Goal: Task Accomplishment & Management: Manage account settings

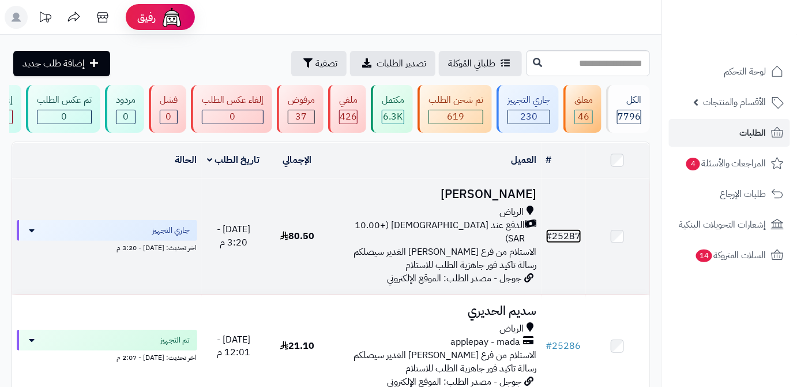
click at [565, 235] on link "# 25287" at bounding box center [563, 236] width 35 height 14
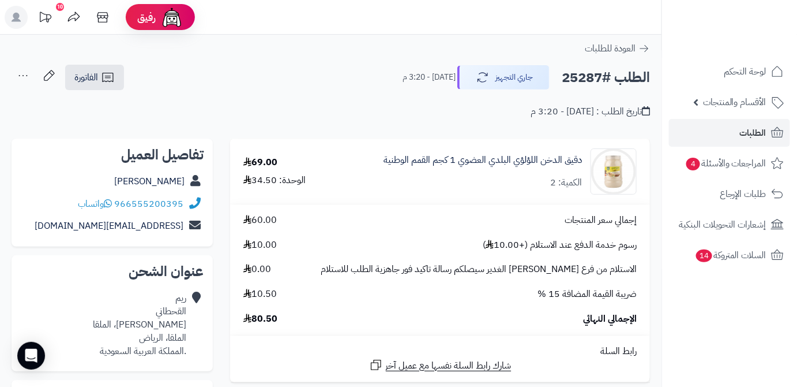
drag, startPoint x: 144, startPoint y: 182, endPoint x: 186, endPoint y: 187, distance: 41.8
click at [186, 187] on div "ريم القحطاني" at bounding box center [112, 181] width 183 height 22
copy div "ريم القحطاني"
drag, startPoint x: 117, startPoint y: 203, endPoint x: 188, endPoint y: 210, distance: 71.9
click at [188, 210] on div "966555200395 واتساب" at bounding box center [112, 204] width 183 height 22
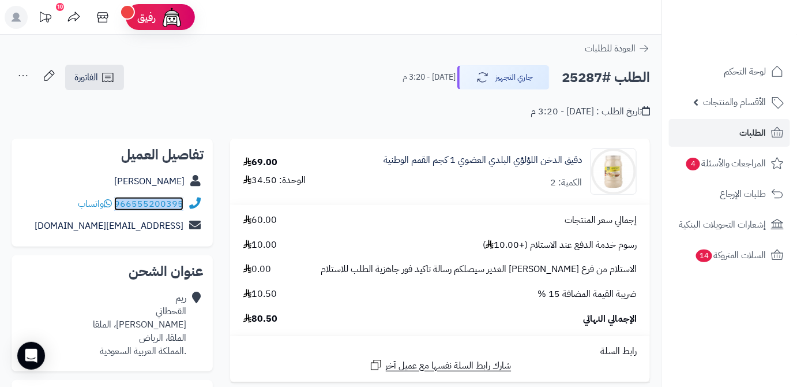
copy div "966555200395"
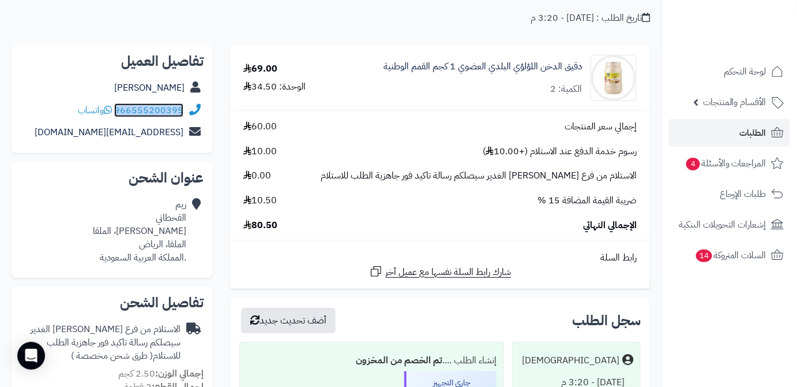
scroll to position [104, 0]
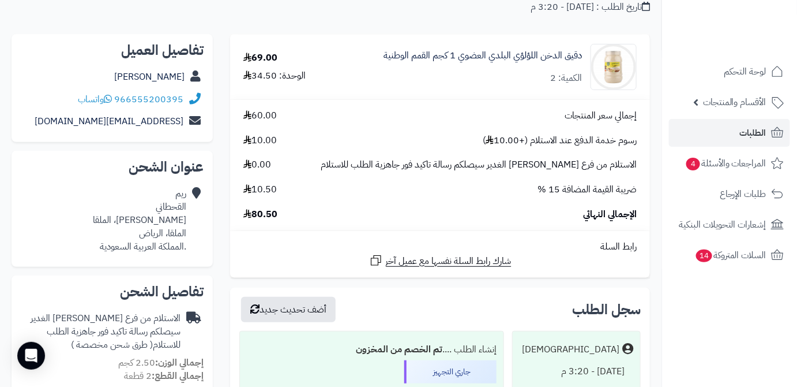
click at [272, 219] on span "80.50" at bounding box center [260, 214] width 34 height 13
copy span "80.50"
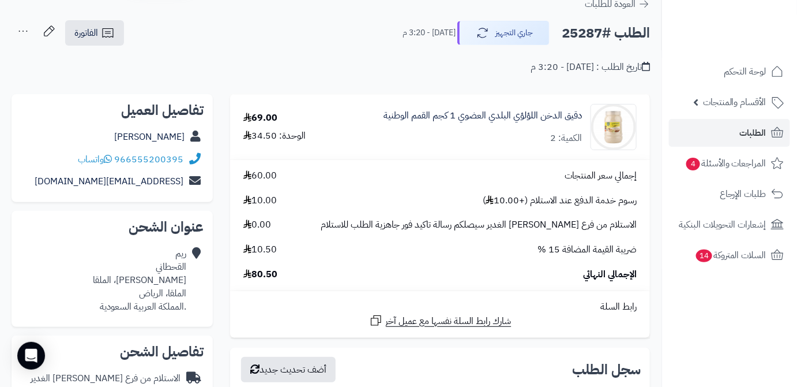
scroll to position [0, 0]
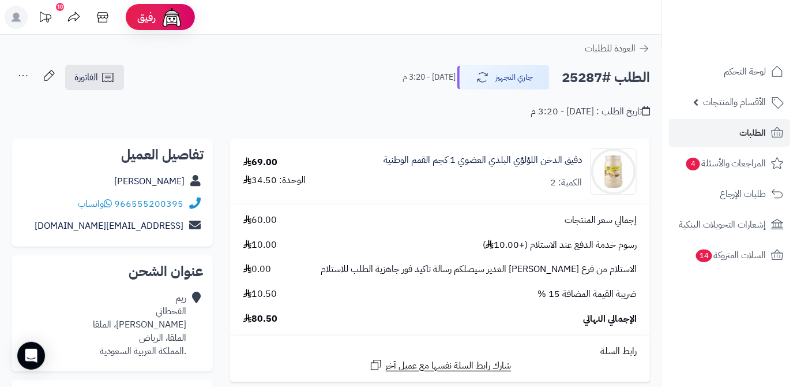
click at [578, 82] on h2 "الطلب #25287" at bounding box center [606, 78] width 88 height 24
copy h2 "25287"
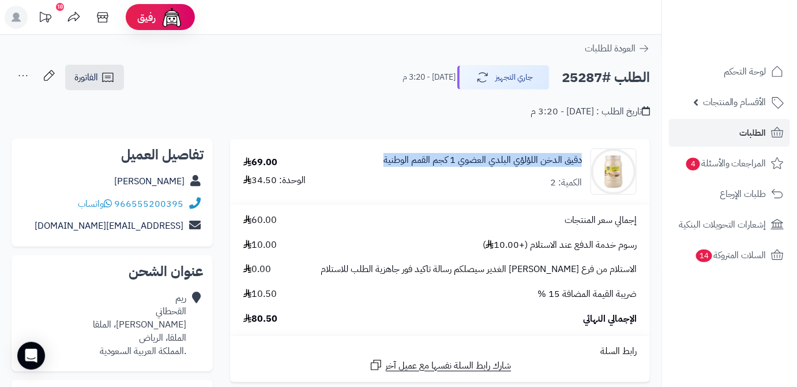
drag, startPoint x: 584, startPoint y: 157, endPoint x: 384, endPoint y: 167, distance: 201.0
click at [384, 167] on div "دقيق الدخن اللؤلؤي البلدي العضوي 1 كجم القمم الوطنية الكمية: 2" at bounding box center [491, 171] width 310 height 46
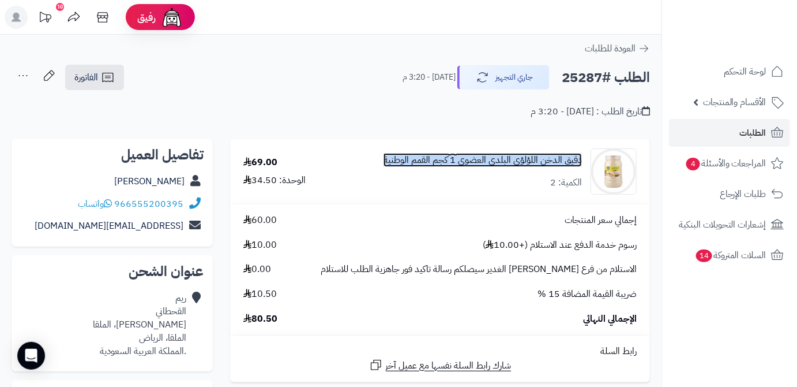
copy link "دقيق الدخن اللؤلؤي البلدي العضوي 1 كجم القمم الوطنية"
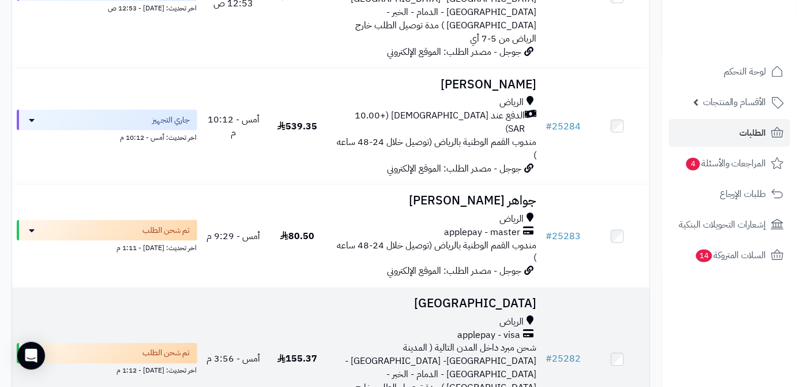
scroll to position [629, 0]
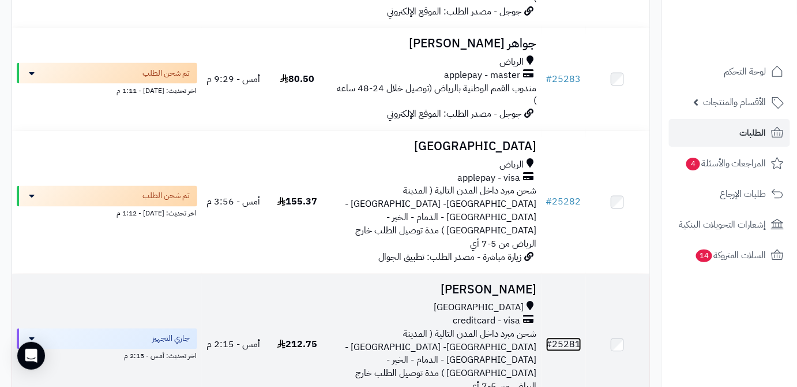
click at [561, 337] on link "# 25281" at bounding box center [563, 344] width 35 height 14
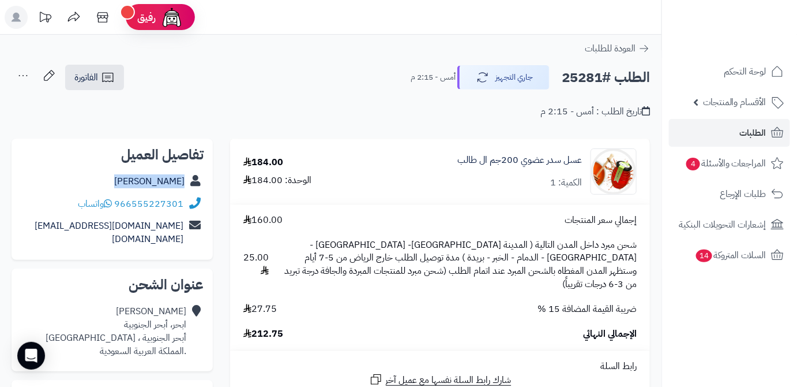
drag, startPoint x: 134, startPoint y: 177, endPoint x: 189, endPoint y: 189, distance: 56.1
click at [189, 189] on div "معاذ عبدالله" at bounding box center [112, 181] width 183 height 22
copy div "معاذ عبدالله"
drag, startPoint x: 115, startPoint y: 199, endPoint x: 193, endPoint y: 202, distance: 77.4
click at [193, 202] on div "966555227301 واتساب" at bounding box center [112, 204] width 183 height 22
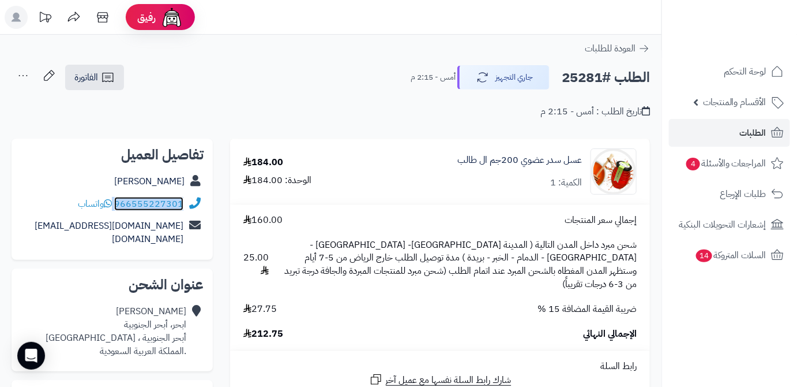
copy div "966555227301"
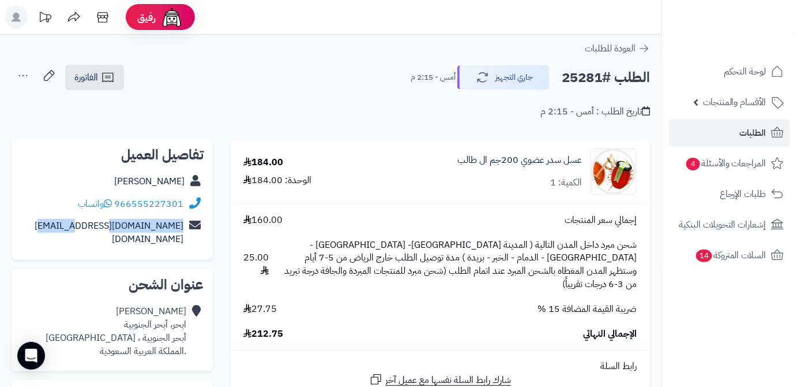
drag, startPoint x: 83, startPoint y: 230, endPoint x: 186, endPoint y: 237, distance: 102.9
click at [186, 237] on div "tuhg.live@hotmail.com" at bounding box center [112, 233] width 183 height 36
copy div "tuhg.live@hotmail.com"
drag, startPoint x: 118, startPoint y: 323, endPoint x: 187, endPoint y: 324, distance: 69.2
click at [187, 324] on div "معاذ عبدالله ابحر، أبحر الجنوبية أبحر الجنوبية ، جدة .المملكة العربية السعودية" at bounding box center [112, 331] width 183 height 62
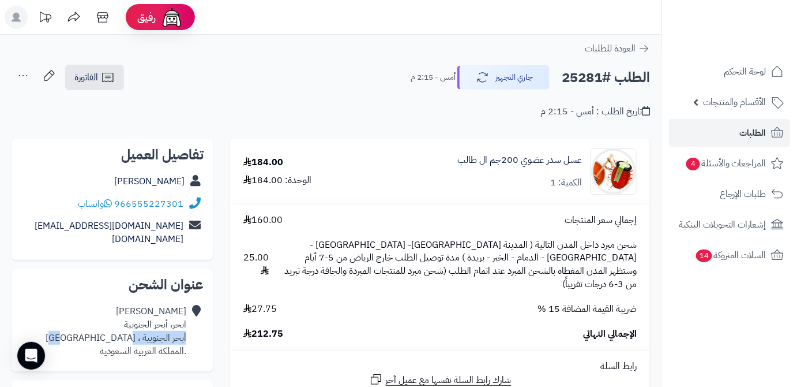
copy div "أبحر الجنوبية ، جدة"
click at [587, 84] on h2 "الطلب #25281" at bounding box center [606, 78] width 88 height 24
copy h2 "25281"
click at [256, 327] on span "212.75" at bounding box center [263, 333] width 40 height 13
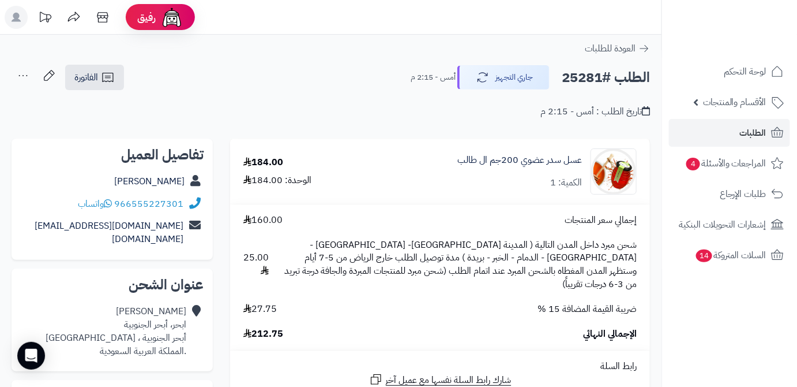
click at [257, 327] on span "212.75" at bounding box center [263, 333] width 40 height 13
copy span "212.75"
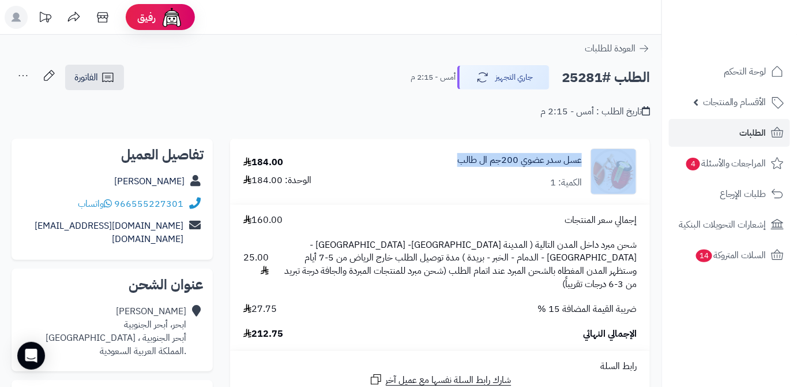
drag, startPoint x: 452, startPoint y: 159, endPoint x: 593, endPoint y: 167, distance: 141.0
click at [593, 167] on div "عسل سدر عضوي 200جم ال طالب الكمية: 1" at bounding box center [508, 171] width 275 height 46
copy div "عسل سدر عضوي 200جم ال طالب"
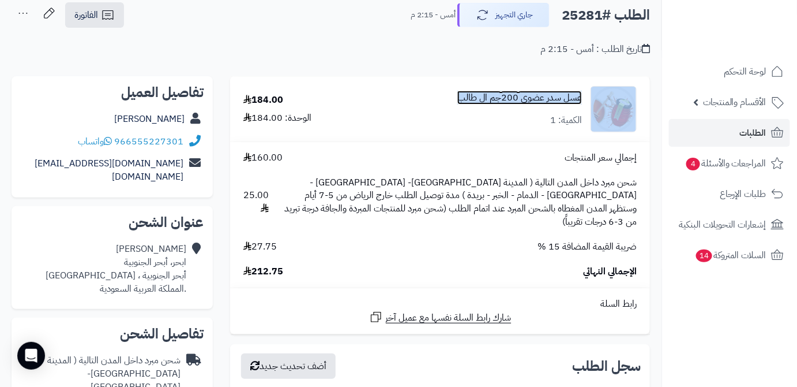
scroll to position [52, 0]
